Goal: Transaction & Acquisition: Purchase product/service

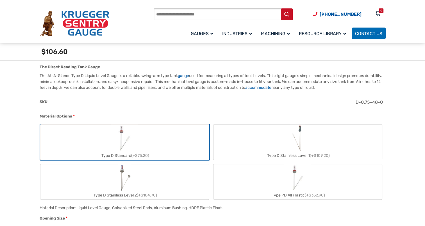
scroll to position [197, 0]
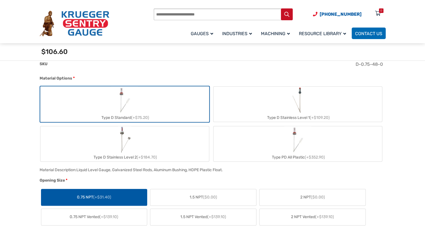
click at [152, 104] on label "Type D Standard (+$75.20)" at bounding box center [124, 103] width 168 height 35
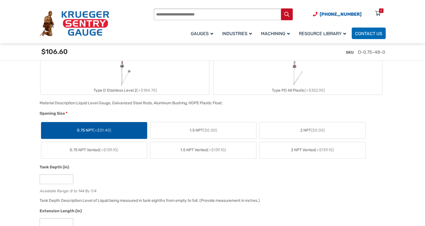
scroll to position [281, 0]
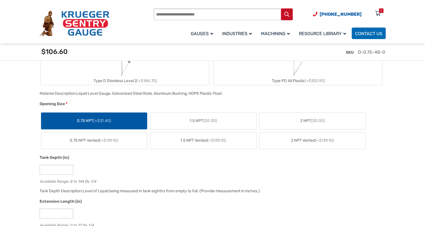
click at [123, 119] on label "0.75 NPT (+$31.40)" at bounding box center [94, 121] width 106 height 16
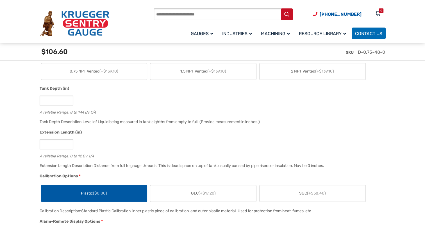
scroll to position [365, 0]
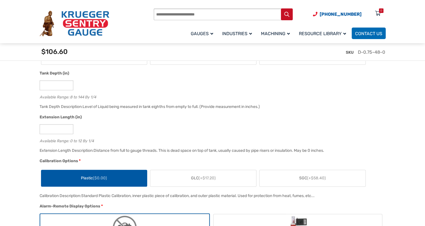
click at [217, 177] on label "GLC (+$17.20)" at bounding box center [203, 178] width 106 height 16
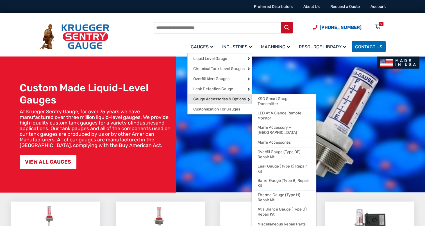
click at [222, 97] on span "Gauge Accessories & Options" at bounding box center [219, 99] width 53 height 5
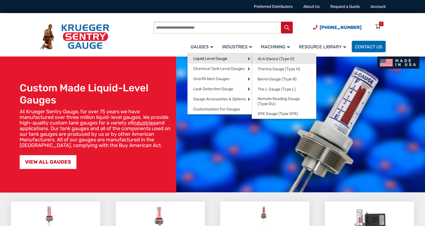
click at [275, 56] on span "At A Glance (Type D)" at bounding box center [275, 58] width 37 height 5
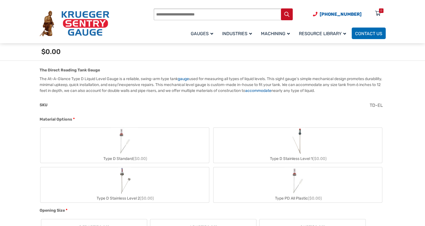
scroll to position [161, 0]
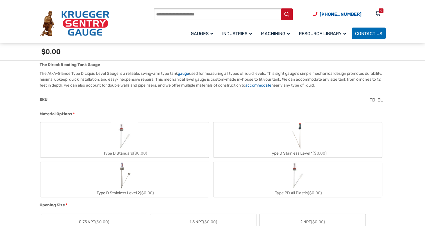
click at [139, 140] on label "Type D Standard ($0.00)" at bounding box center [124, 139] width 168 height 35
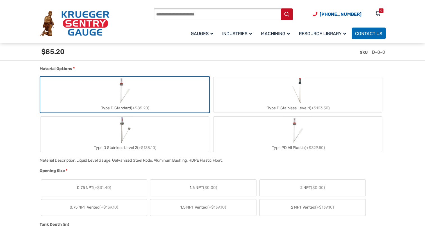
scroll to position [217, 0]
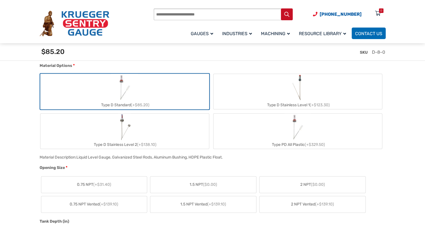
click at [127, 183] on label "0.75 NPT (+$31.40)" at bounding box center [94, 184] width 106 height 16
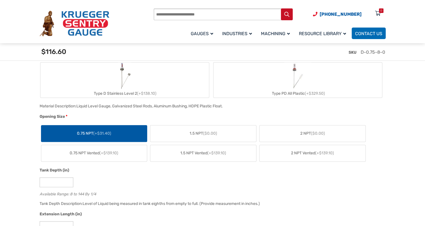
scroll to position [273, 0]
